Goal: Navigation & Orientation: Find specific page/section

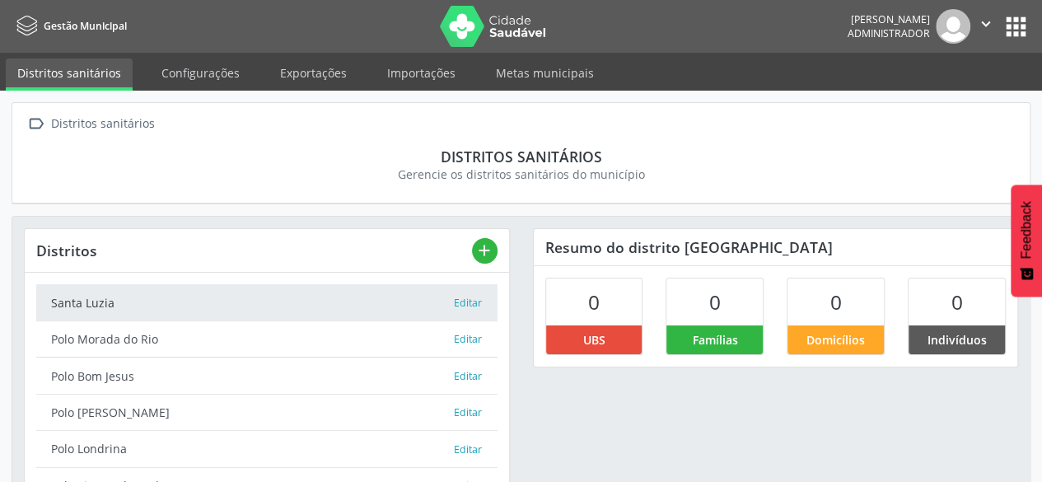
click at [1017, 26] on button "apps" at bounding box center [1016, 26] width 29 height 29
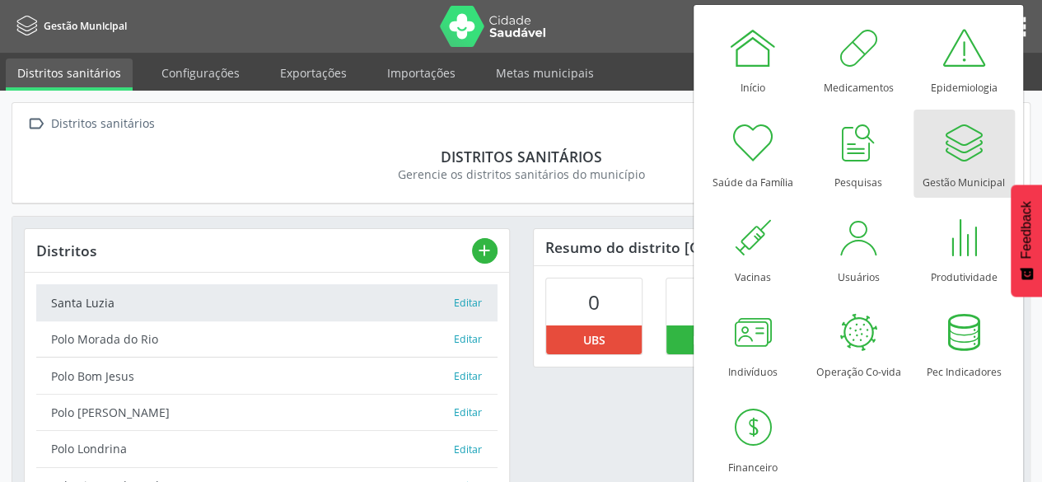
click at [942, 143] on div at bounding box center [963, 142] width 49 height 49
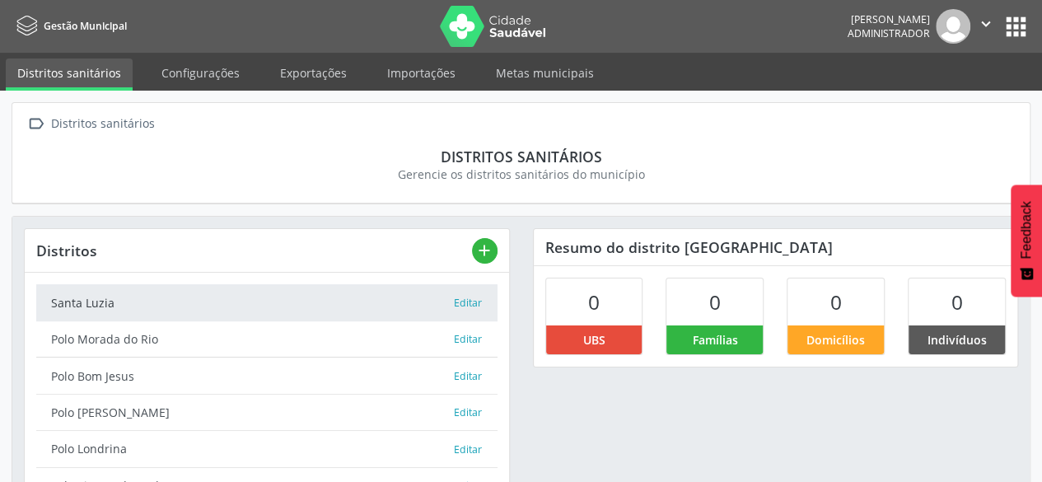
click at [1010, 26] on button "apps" at bounding box center [1016, 26] width 29 height 29
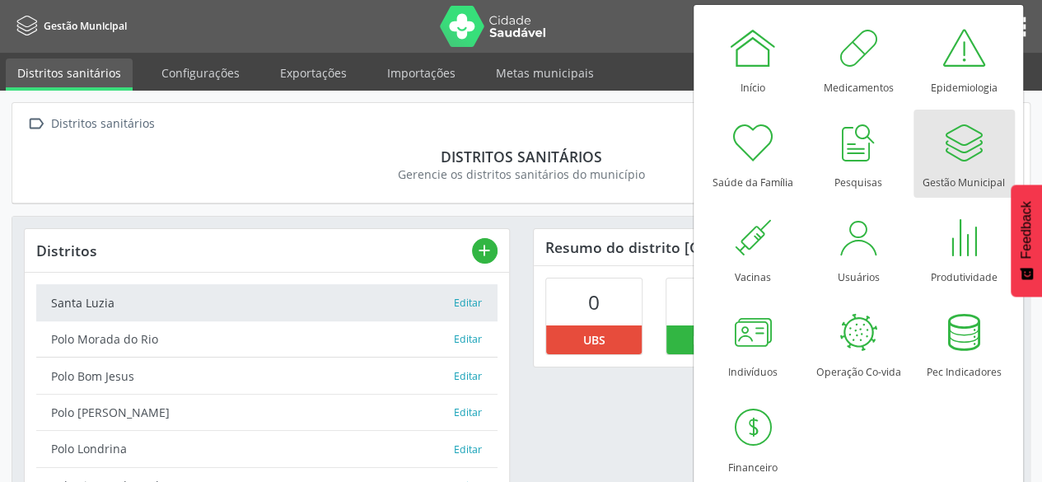
click at [940, 160] on div at bounding box center [963, 142] width 49 height 49
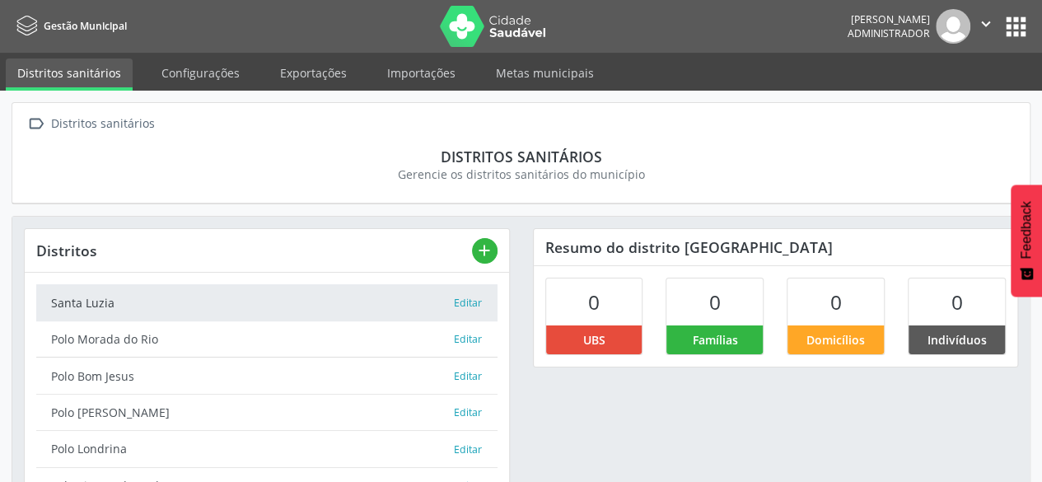
click at [1016, 30] on button "apps" at bounding box center [1016, 26] width 29 height 29
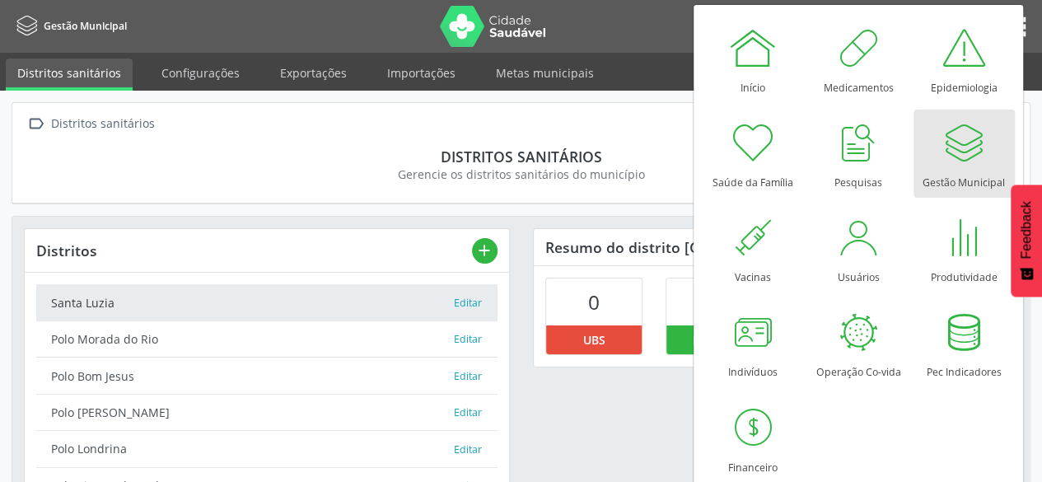
click at [969, 138] on div at bounding box center [963, 142] width 49 height 49
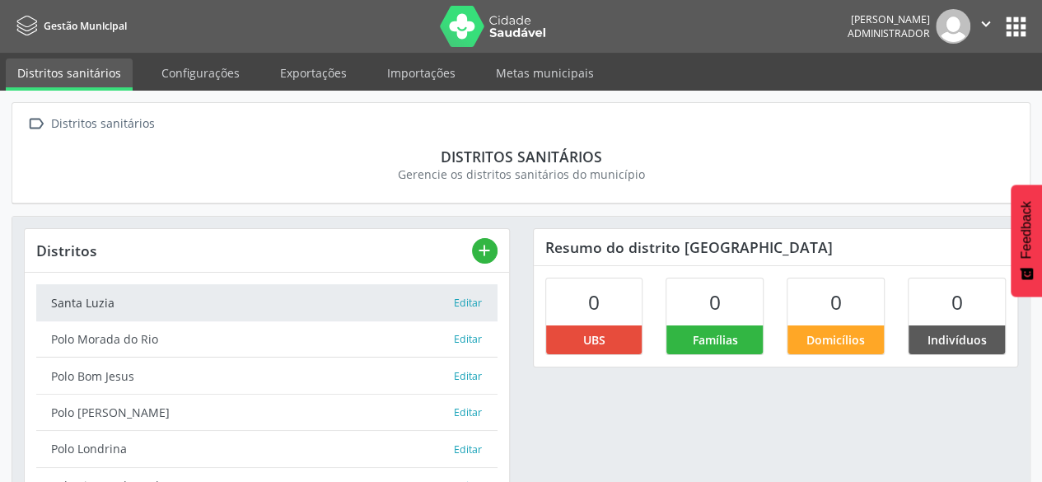
click at [1017, 32] on button "apps" at bounding box center [1016, 26] width 29 height 29
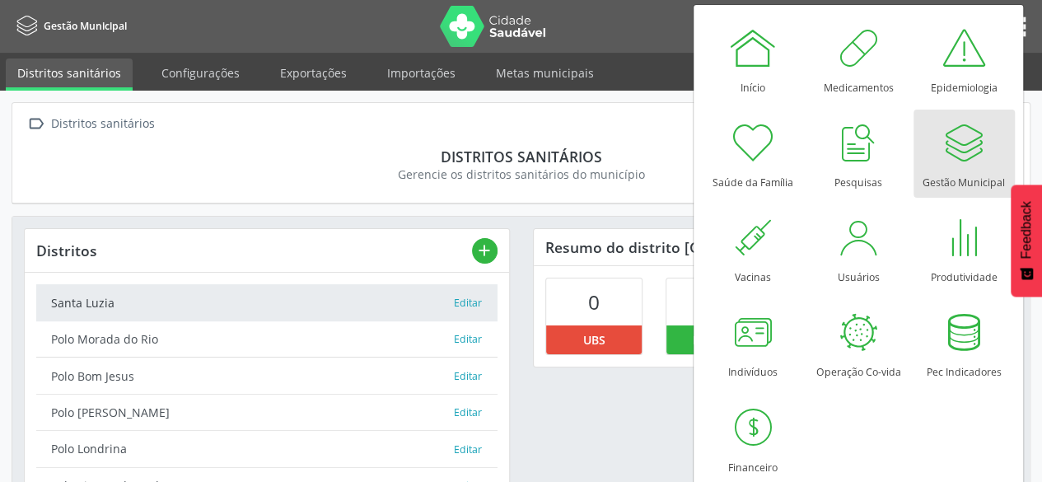
click at [953, 145] on div at bounding box center [963, 142] width 49 height 49
